Goal: Find contact information: Find contact information

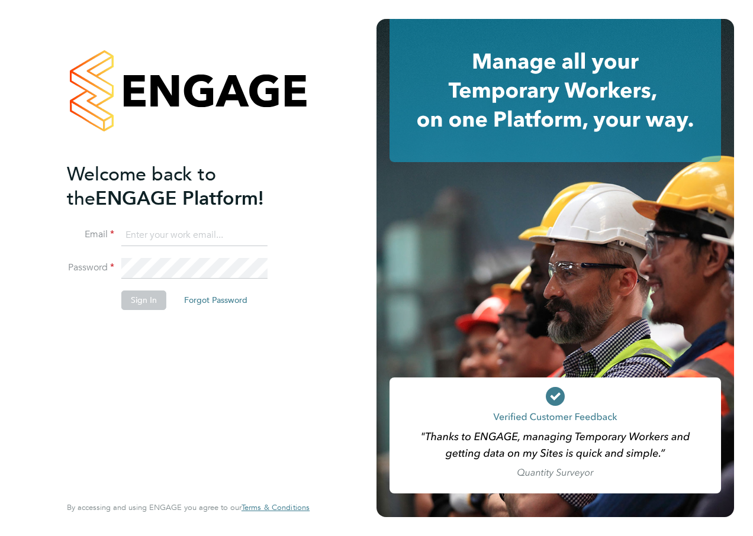
click at [209, 237] on input at bounding box center [194, 235] width 146 height 21
type input "Richard.spear@hays.com"
click at [151, 296] on button "Sign In" at bounding box center [143, 300] width 45 height 19
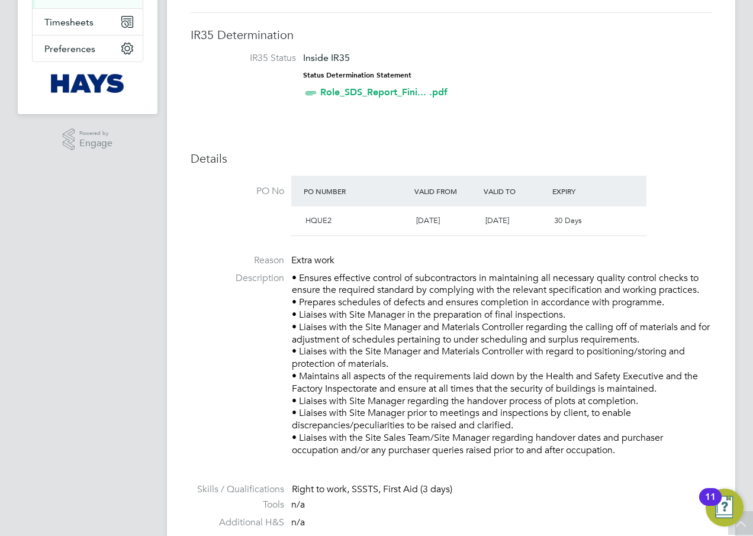
scroll to position [237, 0]
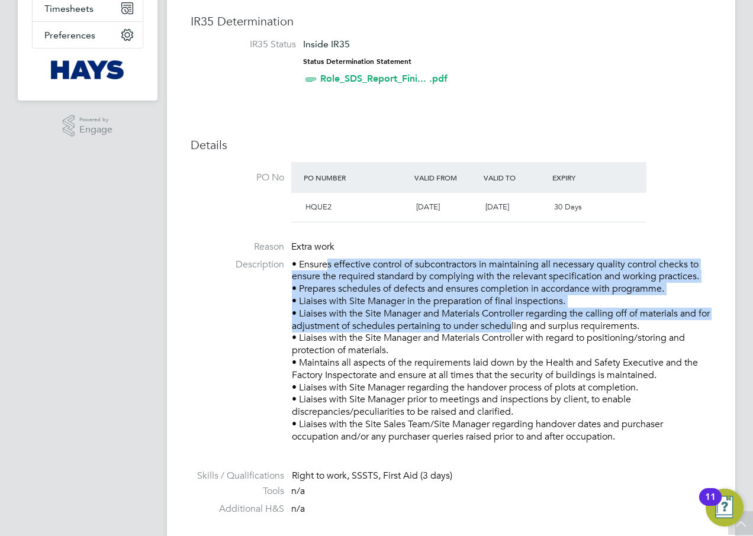
drag, startPoint x: 327, startPoint y: 264, endPoint x: 515, endPoint y: 326, distance: 198.7
click at [515, 325] on p "• Ensures effective control of subcontractors in maintaining all necessary qual…" at bounding box center [502, 351] width 420 height 185
click at [515, 330] on p "• Ensures effective control of subcontractors in maintaining all necessary qual…" at bounding box center [502, 351] width 420 height 185
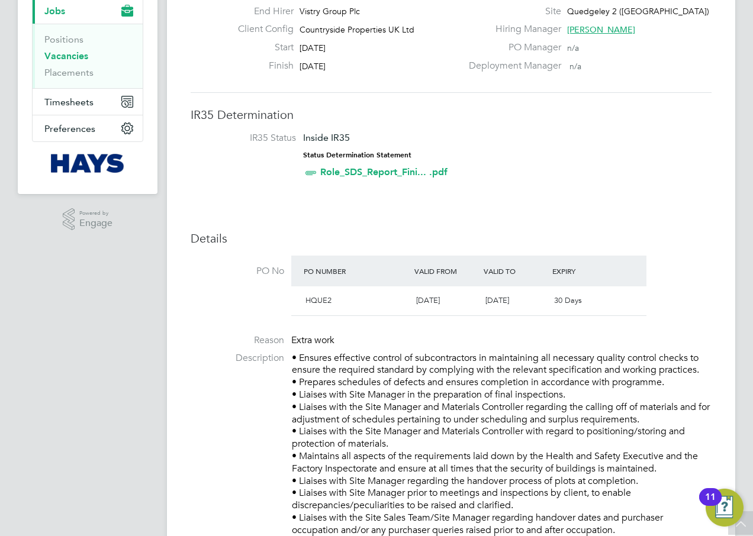
scroll to position [85, 0]
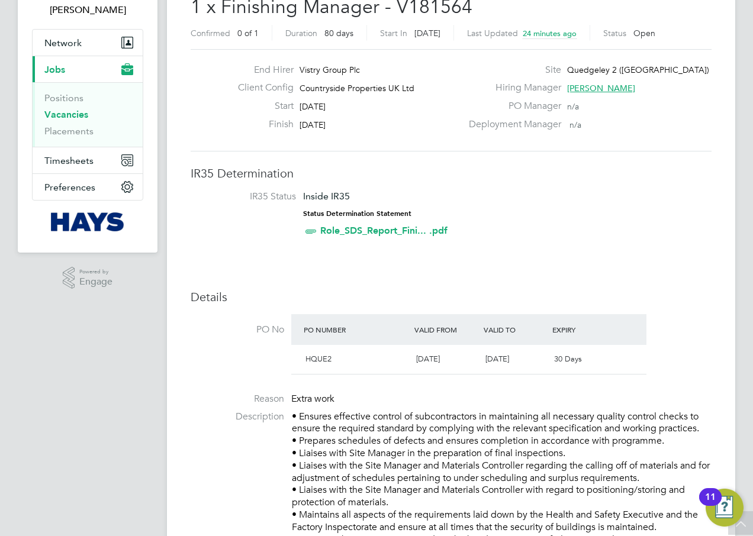
click at [386, 231] on link "Role_SDS_Report_Fini... .pdf" at bounding box center [383, 230] width 127 height 11
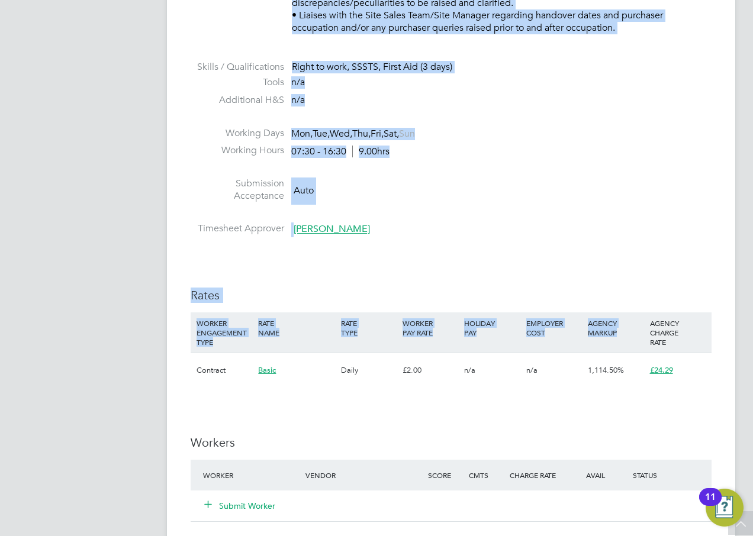
scroll to position [651, 0]
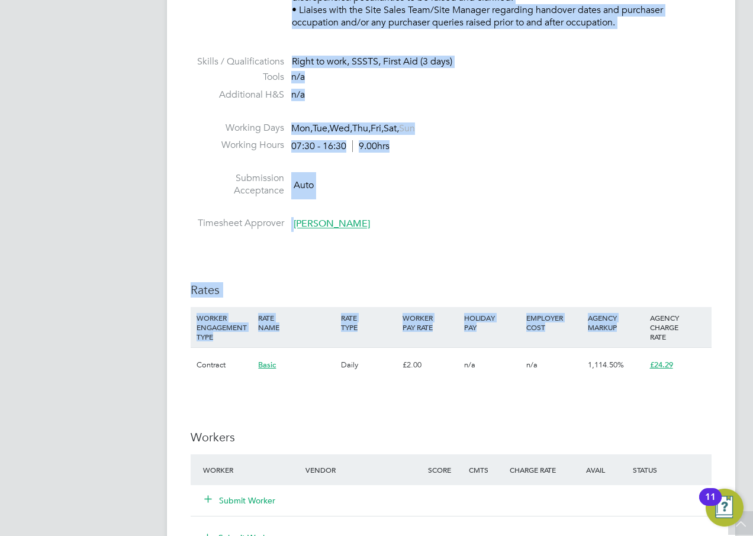
drag, startPoint x: 193, startPoint y: 60, endPoint x: 624, endPoint y: 329, distance: 507.5
click at [624, 329] on div "Vacancy Details Follow 1 x Finishing Manager - V181564 Confirmed 0 of 1 Duratio…" at bounding box center [451, 197] width 521 height 1593
click at [269, 363] on span "Basic" at bounding box center [267, 365] width 18 height 10
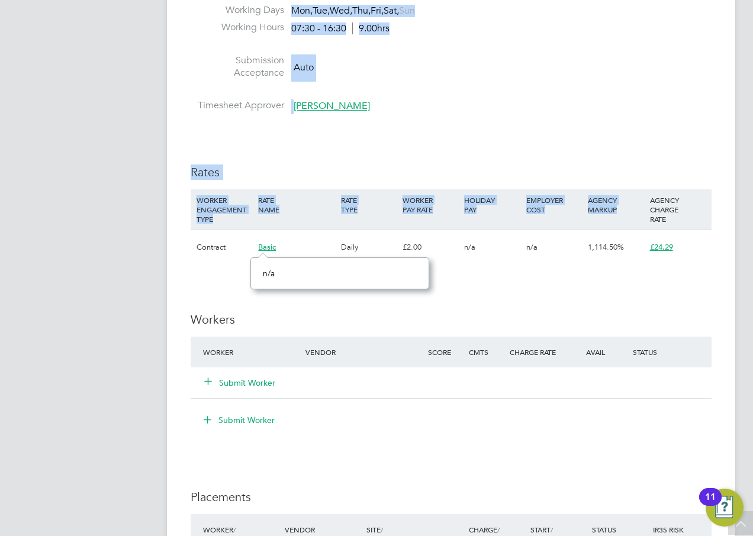
scroll to position [769, 0]
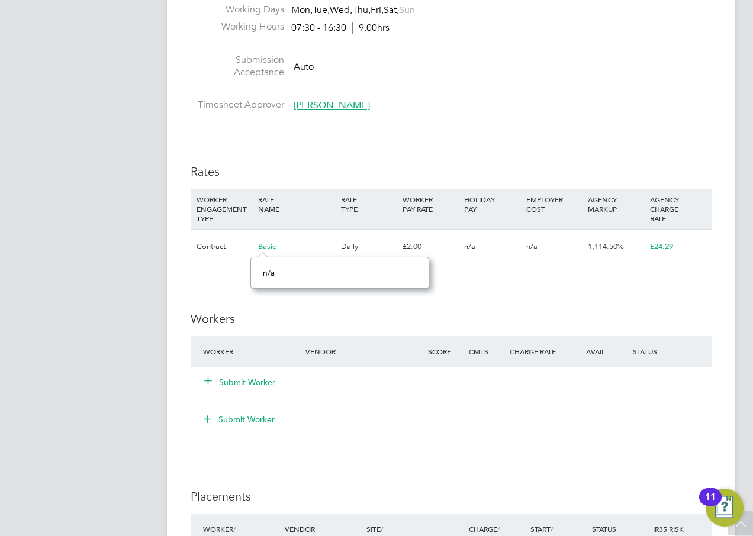
click at [504, 296] on div "IR35 Determination IR35 Status Inside IR35 Status Determination Statement Role_…" at bounding box center [451, 178] width 521 height 1395
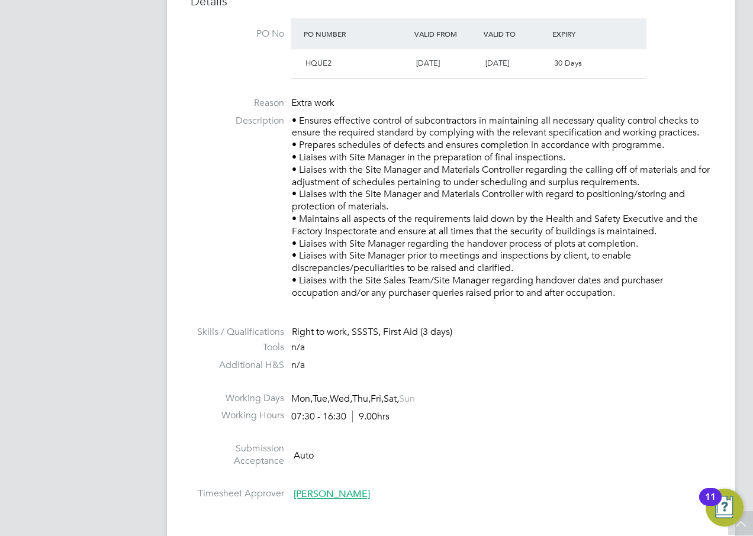
scroll to position [0, 0]
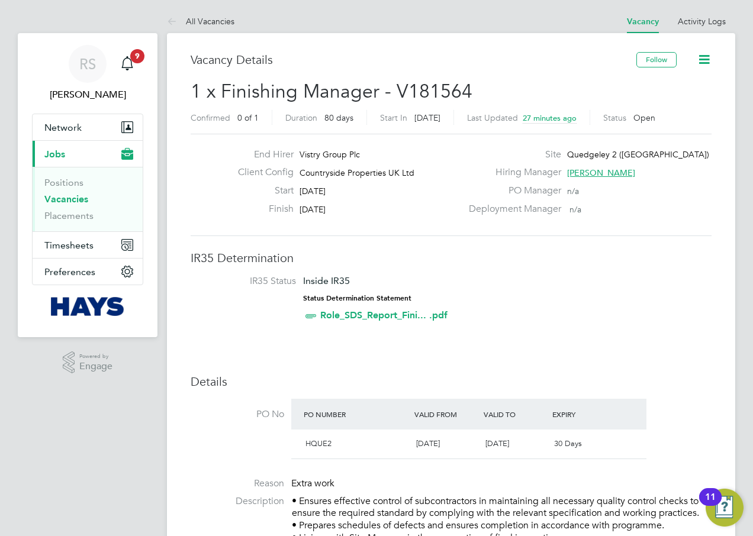
click at [576, 169] on span "[PERSON_NAME]" at bounding box center [601, 172] width 68 height 11
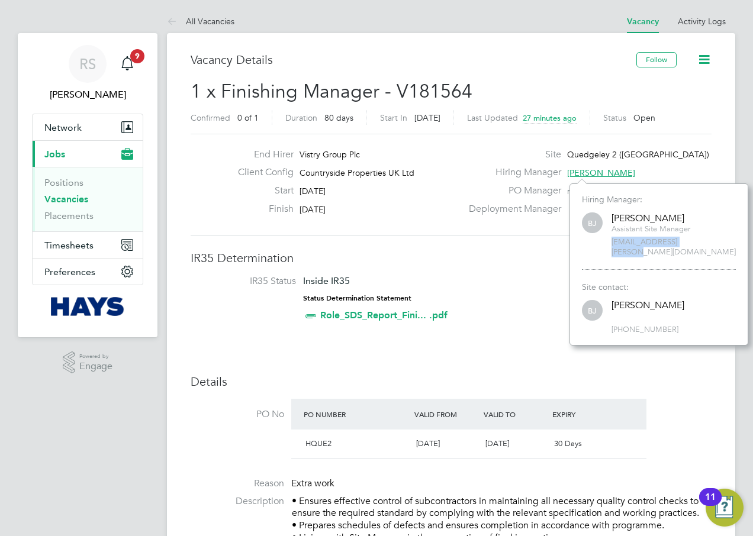
drag, startPoint x: 692, startPoint y: 243, endPoint x: 612, endPoint y: 244, distance: 80.5
click at [612, 244] on span "[EMAIL_ADDRESS][PERSON_NAME][DOMAIN_NAME]" at bounding box center [673, 247] width 124 height 20
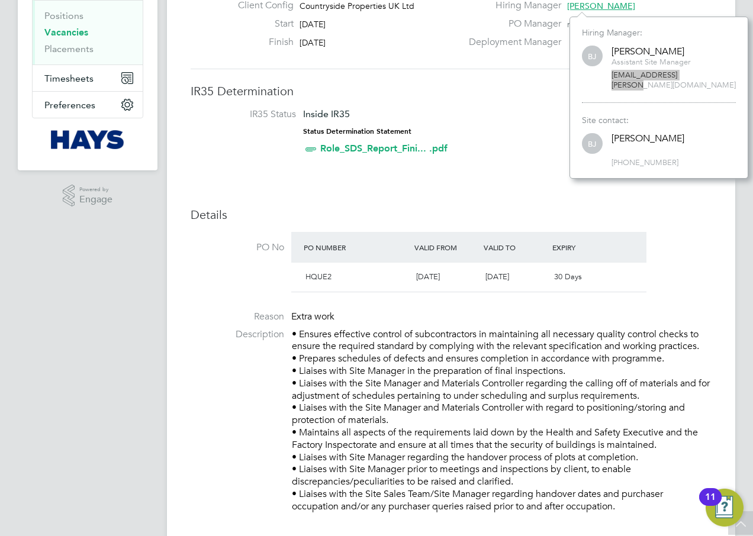
scroll to position [0, 0]
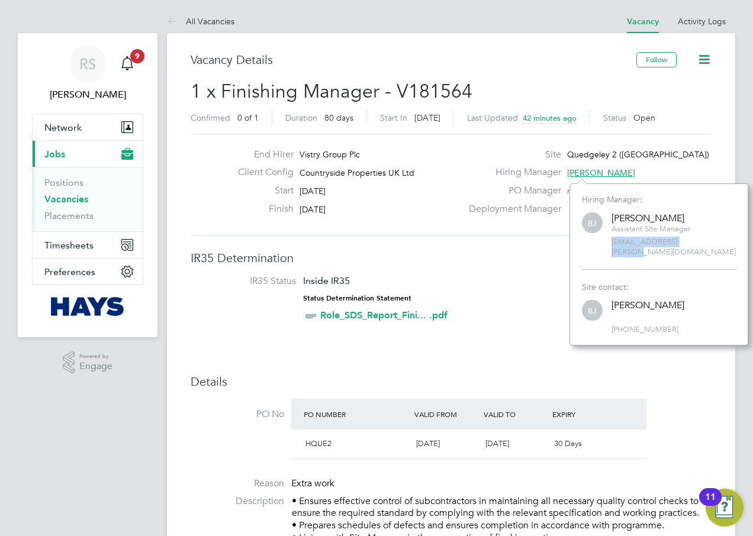
click at [656, 245] on span "[EMAIL_ADDRESS][PERSON_NAME][DOMAIN_NAME]" at bounding box center [673, 247] width 124 height 20
drag, startPoint x: 689, startPoint y: 243, endPoint x: 604, endPoint y: 247, distance: 85.9
click at [604, 247] on div "[PERSON_NAME] [PERSON_NAME] Assistant Site Manager [EMAIL_ADDRESS][PERSON_NAME]…" at bounding box center [659, 234] width 154 height 47
copy span "[EMAIL_ADDRESS][PERSON_NAME][DOMAIN_NAME]"
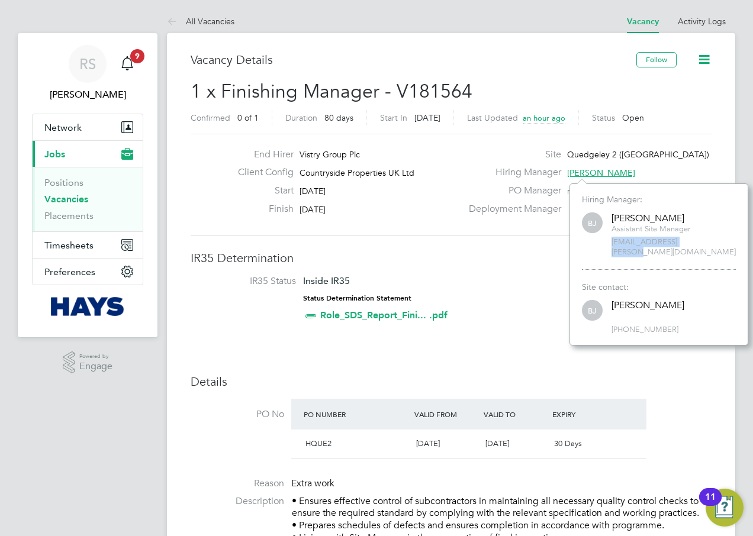
copy span "[EMAIL_ADDRESS][PERSON_NAME][DOMAIN_NAME]"
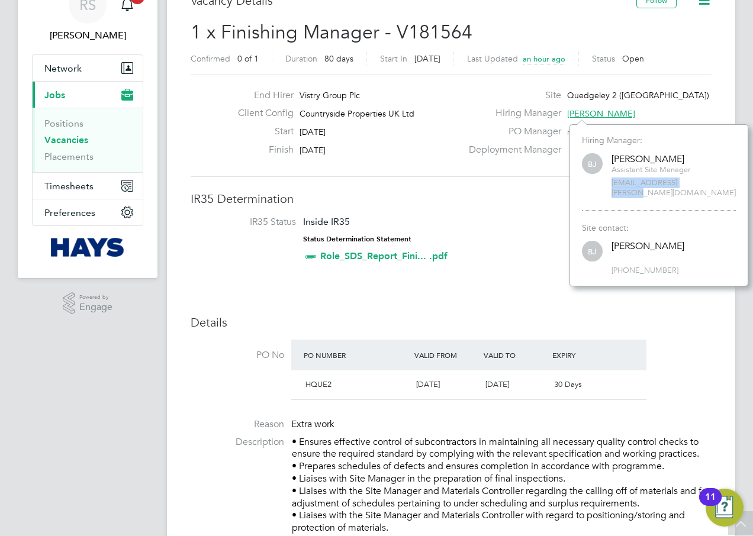
click at [639, 266] on span "[PHONE_NUMBER]" at bounding box center [673, 271] width 124 height 10
